Goal: Transaction & Acquisition: Book appointment/travel/reservation

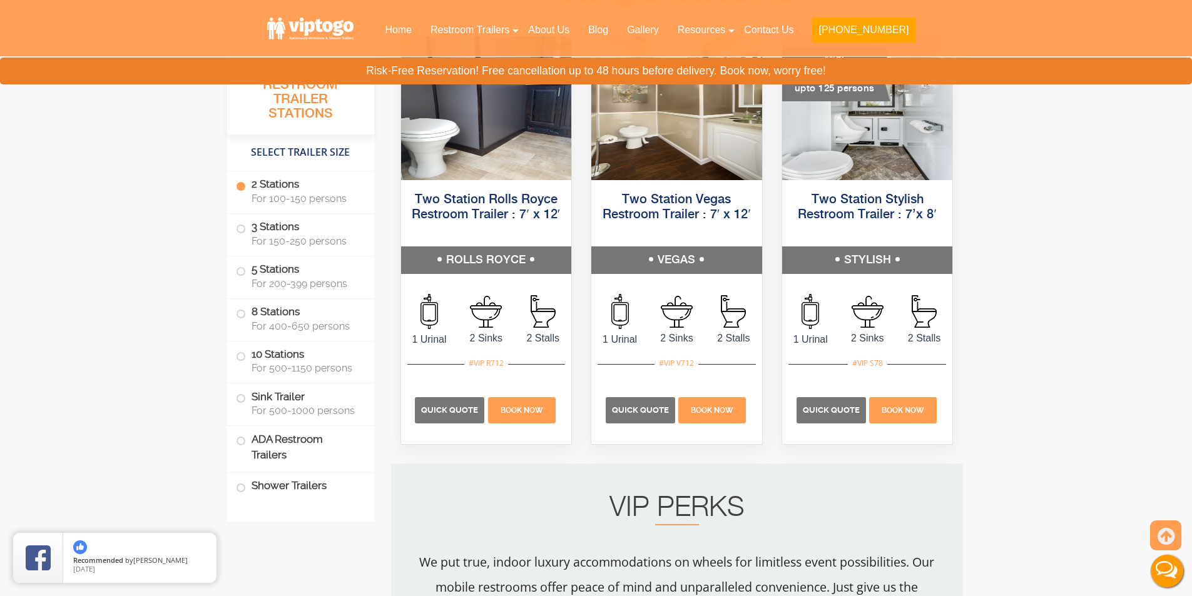
scroll to position [632, 0]
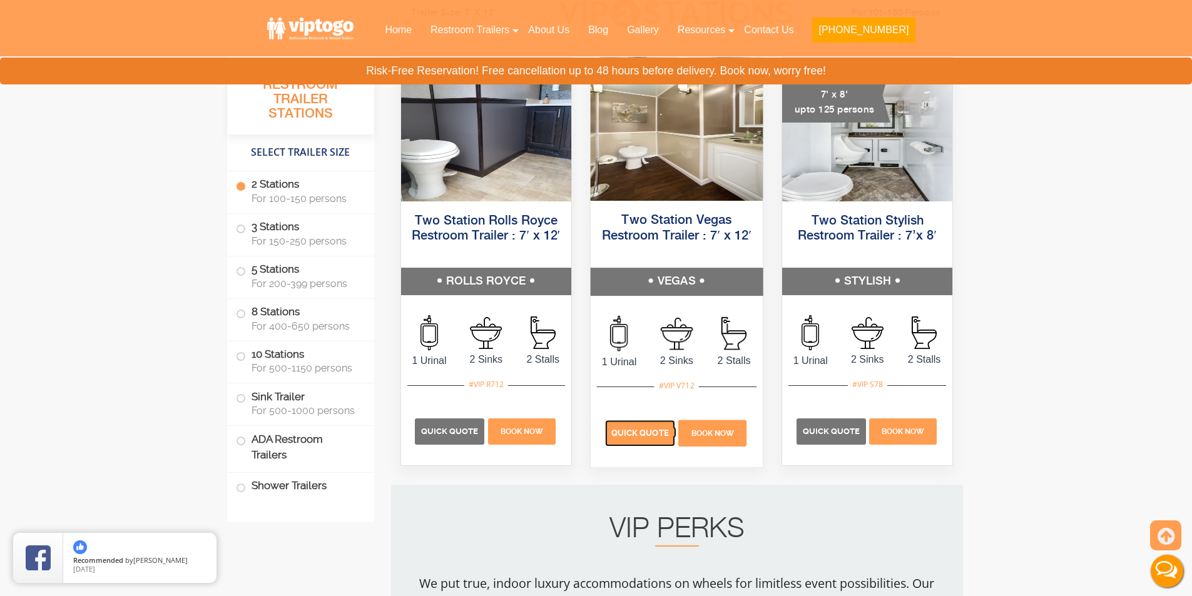
click at [651, 424] on p "Quick Quote" at bounding box center [640, 433] width 70 height 26
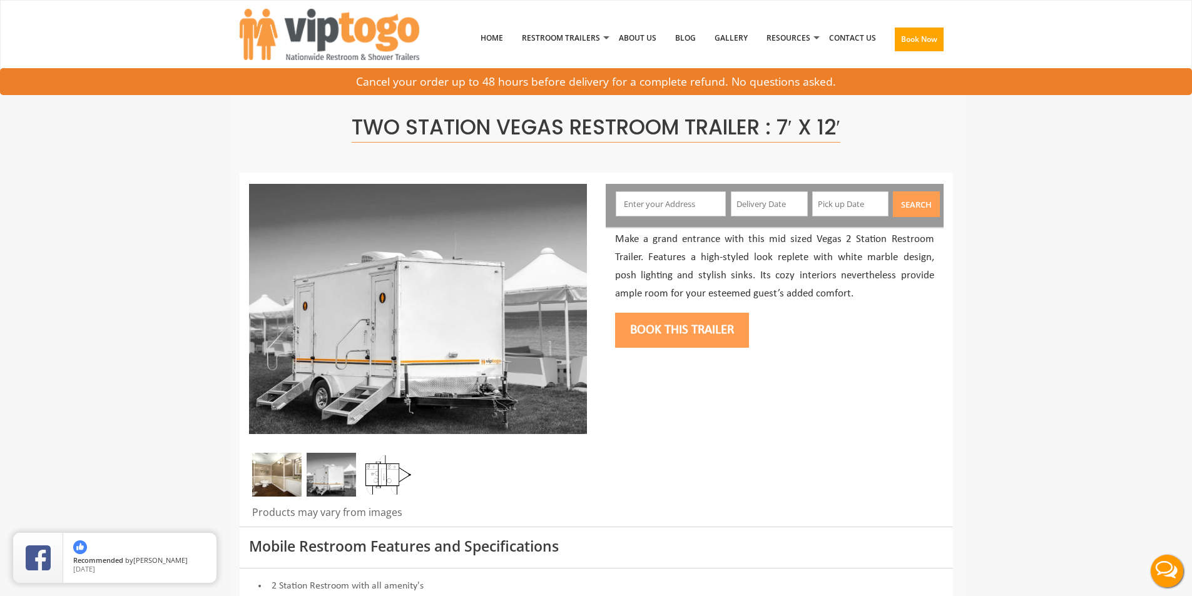
click at [654, 205] on input "text" at bounding box center [671, 203] width 110 height 25
click at [698, 206] on input "text" at bounding box center [671, 203] width 110 height 25
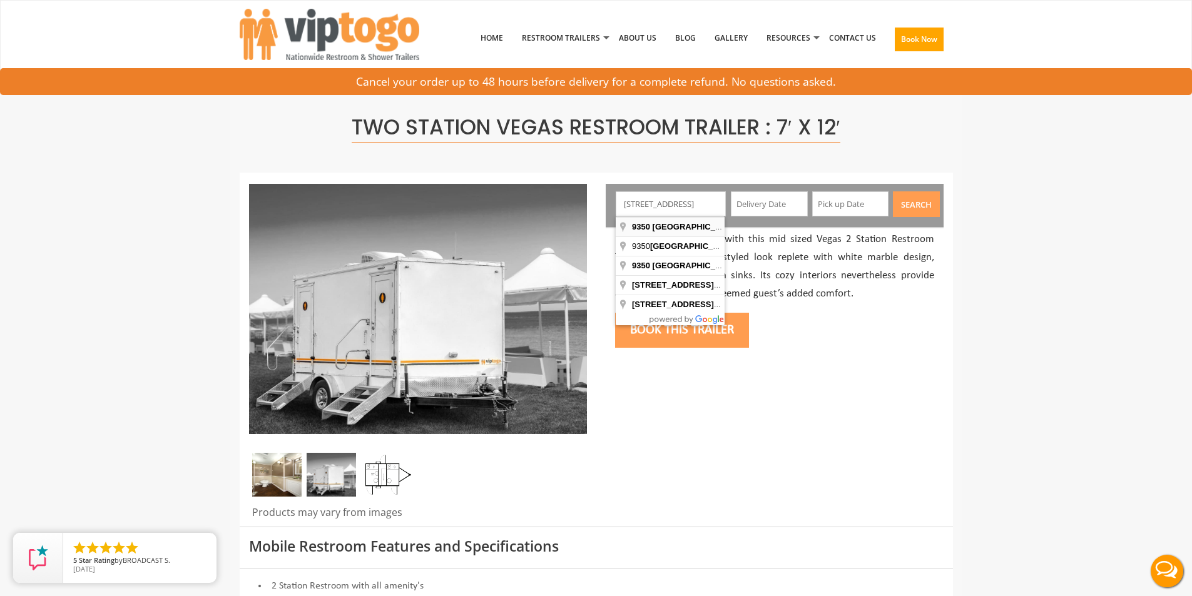
type input "9350 Northwest 12th Street, Doral, FL, USA"
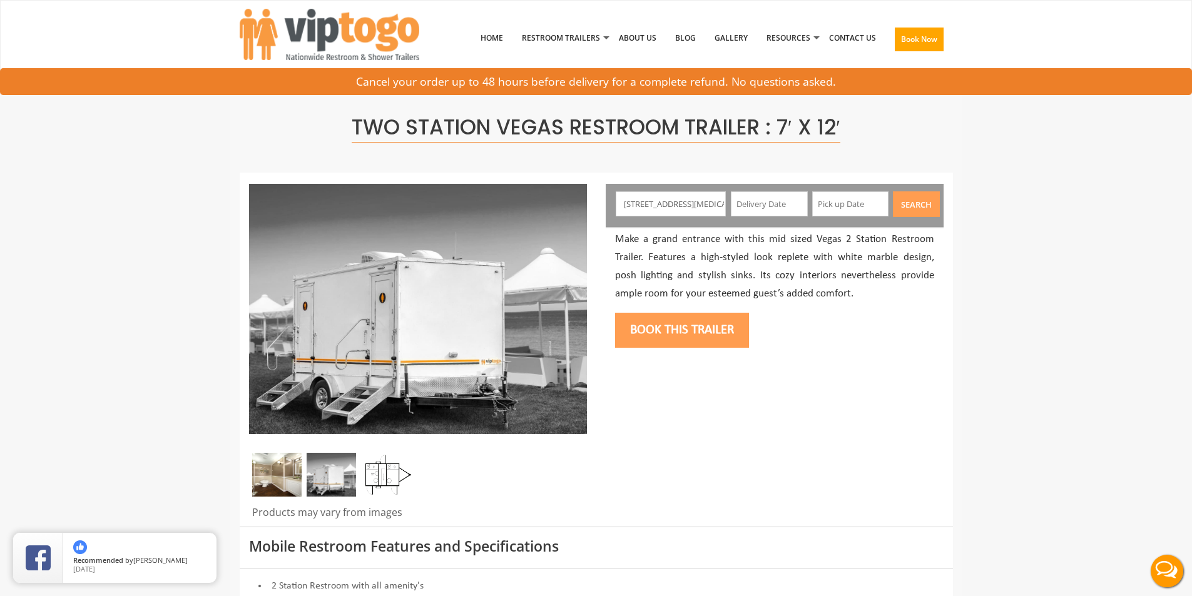
click at [803, 198] on div at bounding box center [845, 204] width 84 height 26
click at [795, 200] on input "text" at bounding box center [769, 203] width 77 height 25
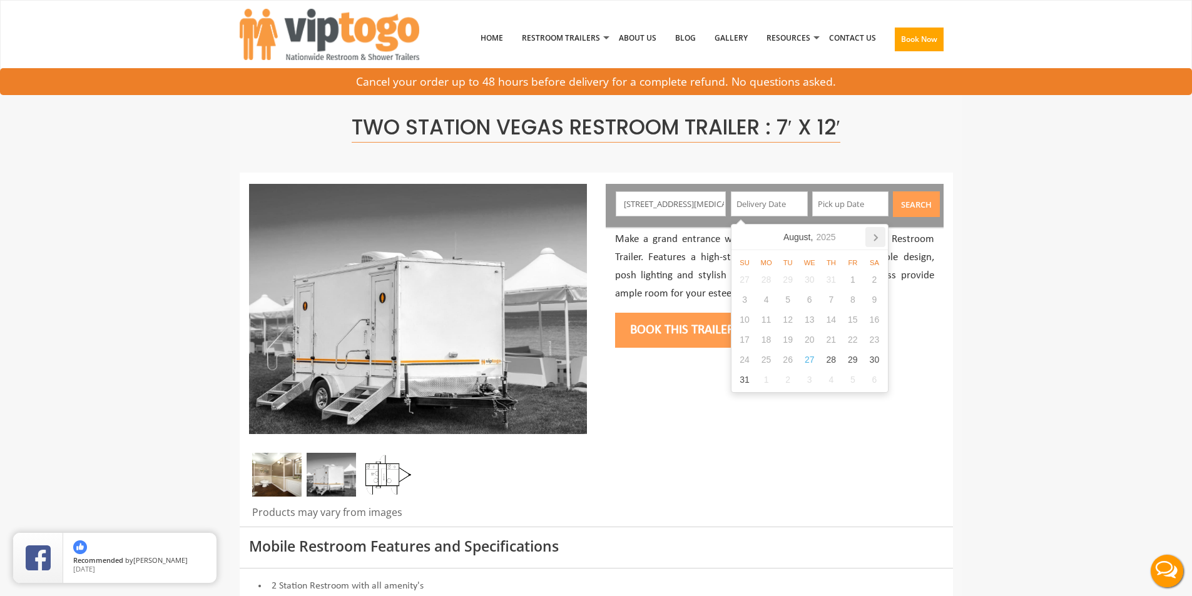
click at [875, 238] on icon at bounding box center [875, 237] width 20 height 20
click at [874, 238] on icon at bounding box center [875, 237] width 20 height 20
click at [804, 280] on div "1" at bounding box center [809, 280] width 22 height 20
type input "10/01/2025"
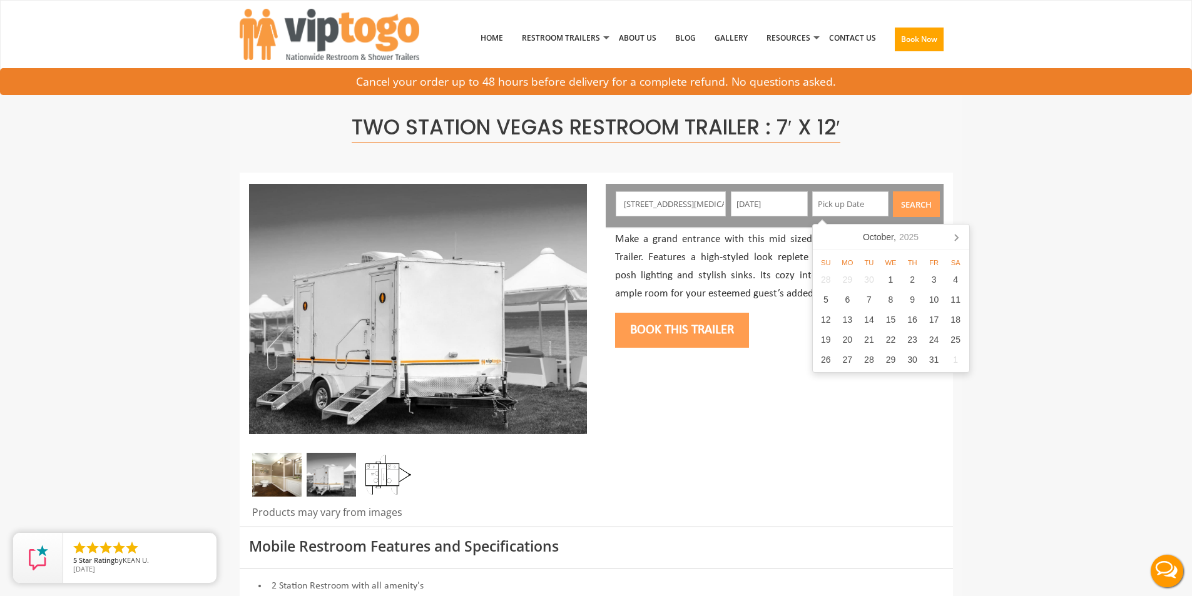
click at [878, 204] on input "text" at bounding box center [850, 203] width 77 height 25
click at [958, 239] on icon at bounding box center [956, 237] width 20 height 20
click at [958, 238] on icon at bounding box center [956, 238] width 3 height 6
click at [908, 280] on div "1" at bounding box center [912, 280] width 22 height 20
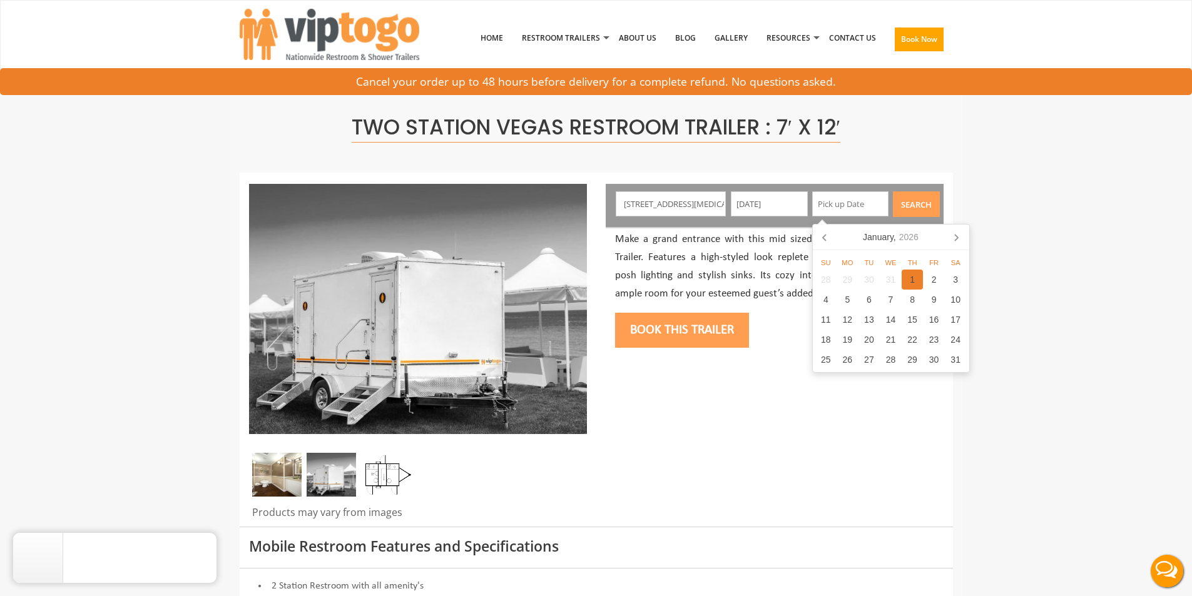
type input "01/01/2026"
click at [914, 201] on button "Search" at bounding box center [916, 204] width 47 height 26
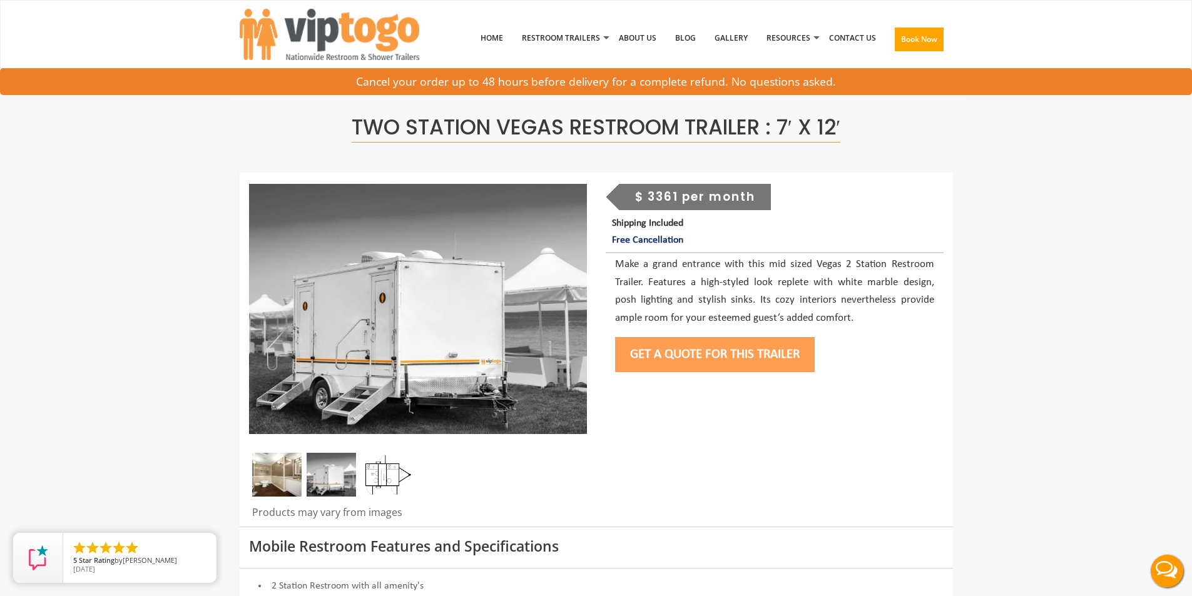
click at [708, 351] on button "Get a Quote for this Trailer" at bounding box center [715, 354] width 200 height 35
